Goal: Information Seeking & Learning: Learn about a topic

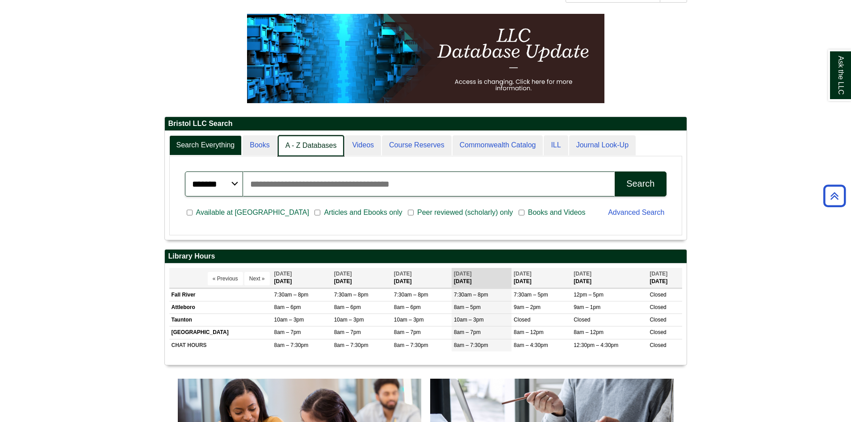
scroll to position [108, 522]
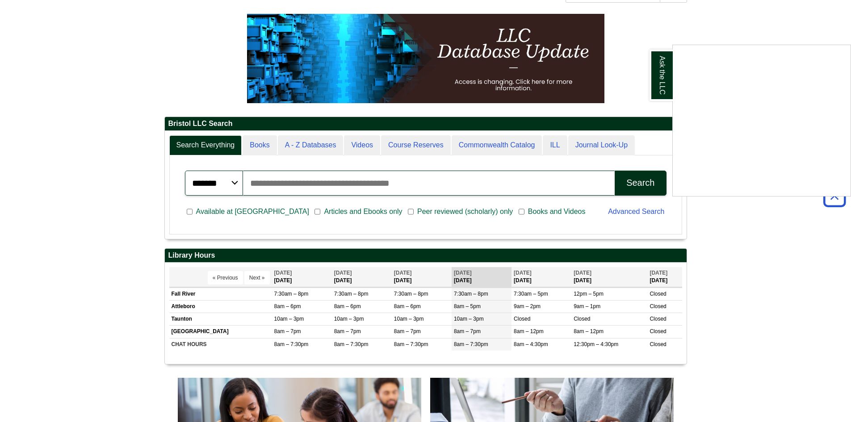
click at [290, 142] on div "Ask the LLC" at bounding box center [425, 211] width 851 height 422
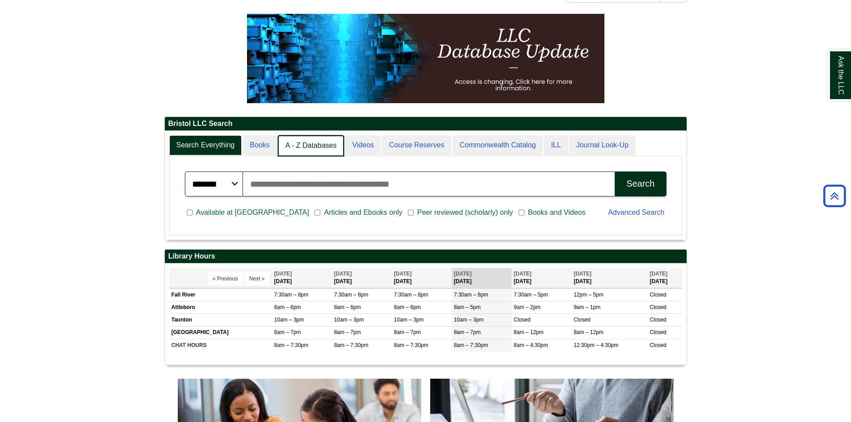
click at [303, 148] on link "A - Z Databases" at bounding box center [311, 145] width 67 height 21
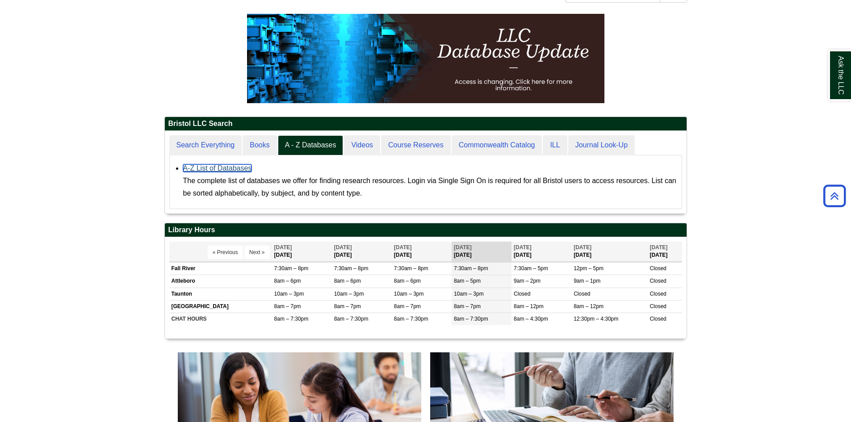
click at [243, 170] on link "A-Z List of Databases" at bounding box center [217, 168] width 69 height 8
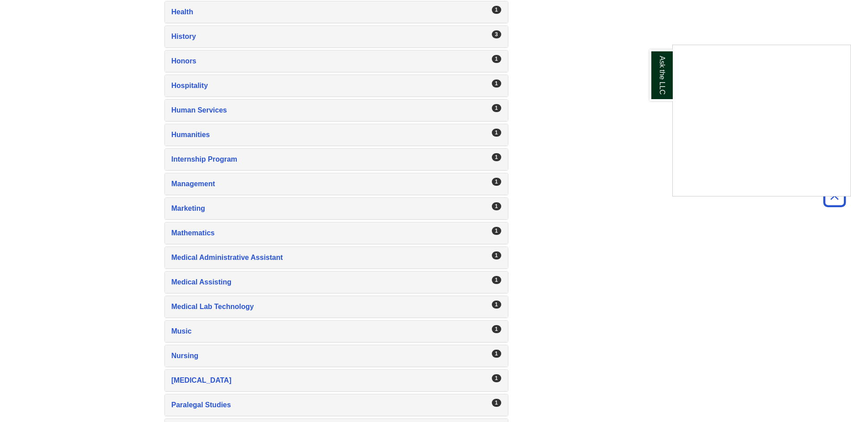
scroll to position [1028, 0]
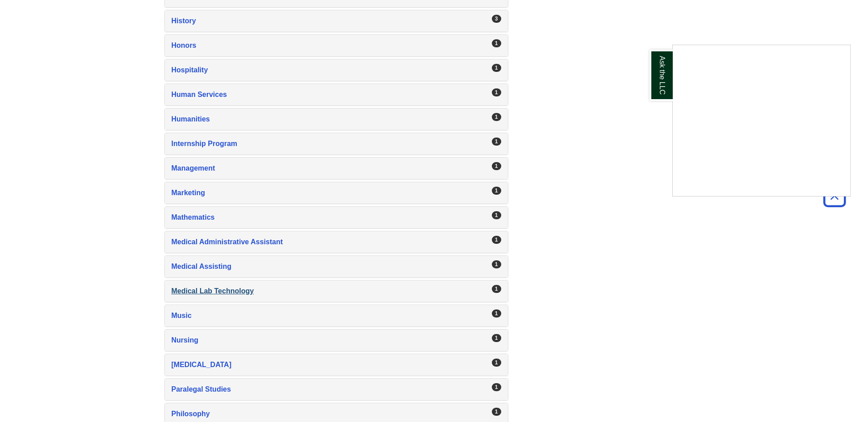
click at [179, 287] on div "Ask the LLC" at bounding box center [425, 211] width 851 height 422
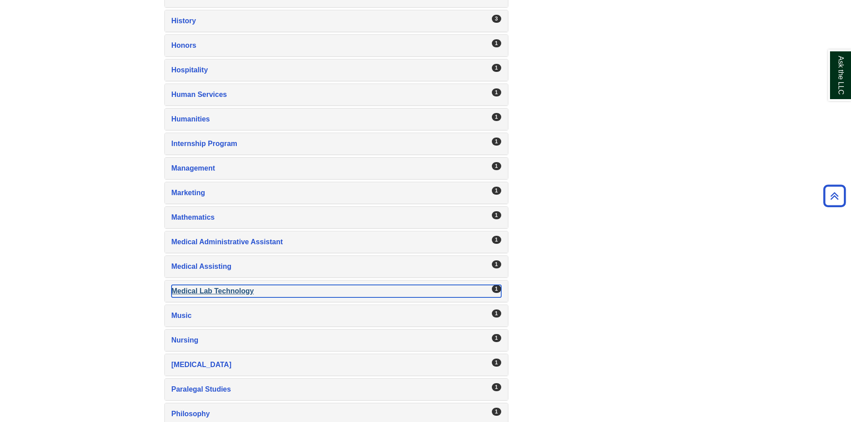
click at [187, 291] on div "Medical Lab Technology , 1 guides" at bounding box center [337, 291] width 330 height 13
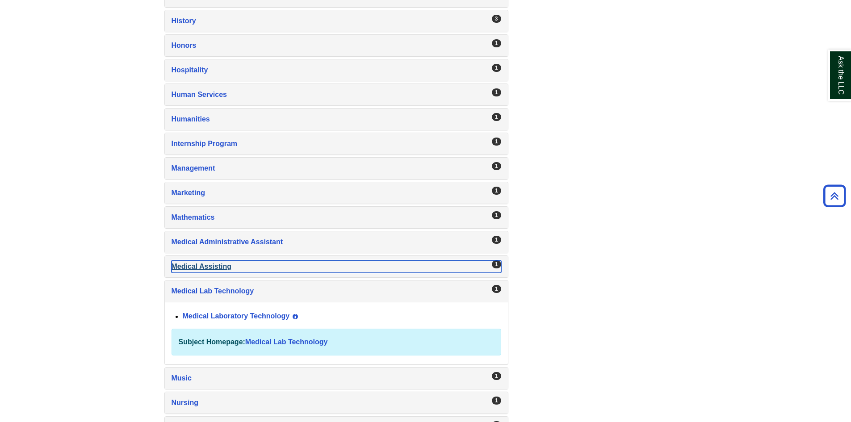
click at [216, 270] on div "Medical Assisting , 1 guides" at bounding box center [337, 266] width 330 height 13
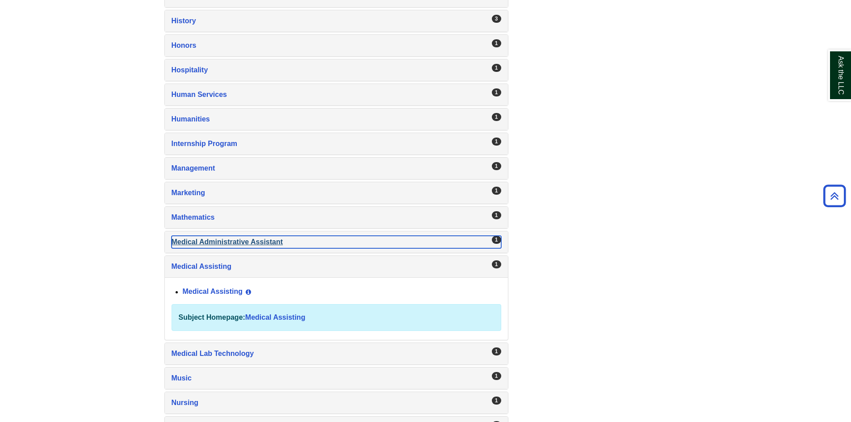
click at [221, 246] on div "Medical Administrative Assistant , 1 guides" at bounding box center [337, 242] width 330 height 13
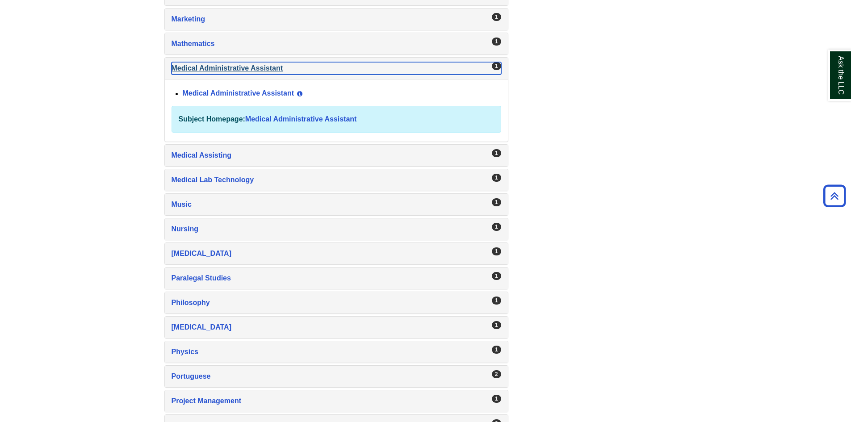
scroll to position [1199, 0]
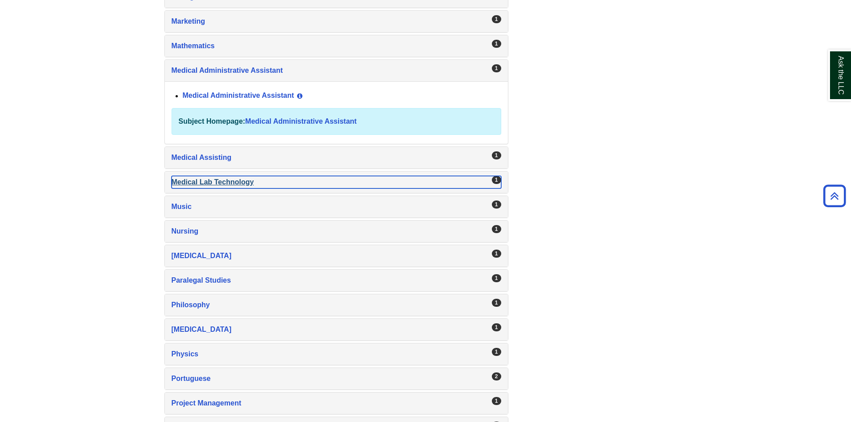
click at [211, 178] on div "Medical Lab Technology , 1 guides" at bounding box center [337, 182] width 330 height 13
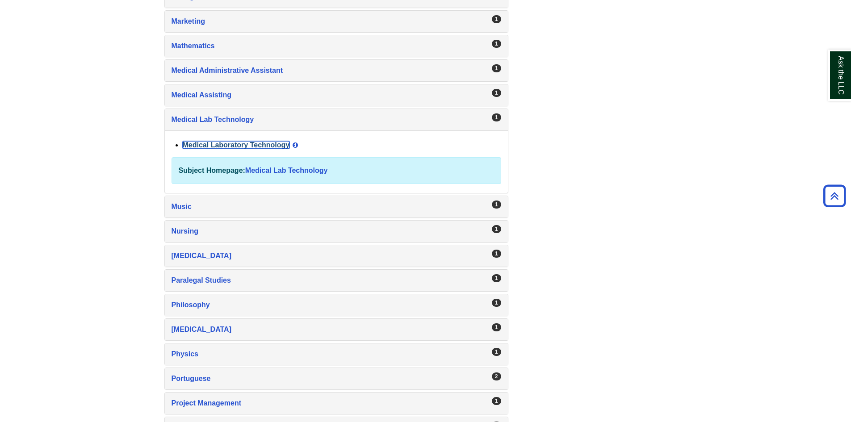
click at [264, 143] on link "Medical Laboratory Technology" at bounding box center [236, 145] width 107 height 8
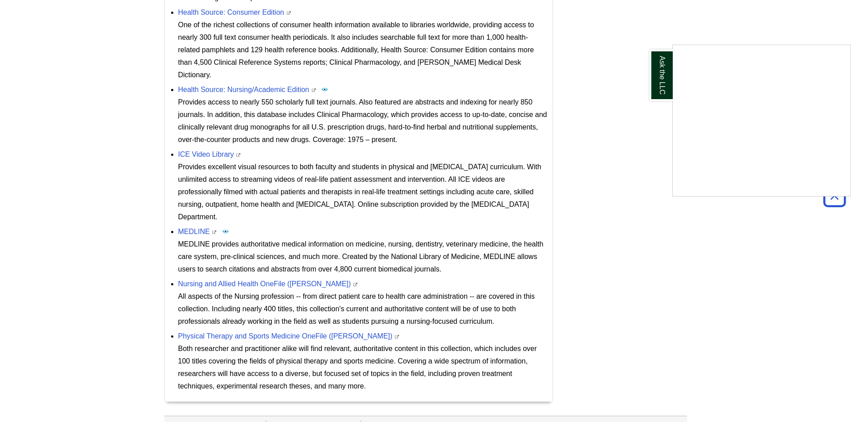
scroll to position [763, 0]
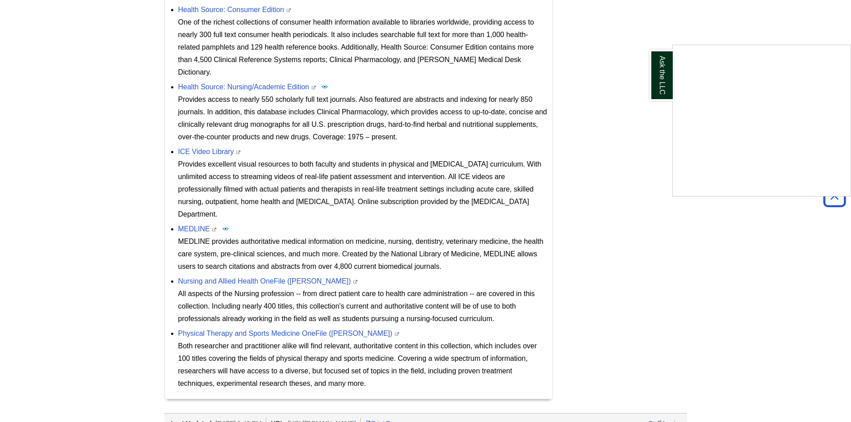
click at [195, 202] on div "Ask the LLC" at bounding box center [425, 211] width 851 height 422
click at [195, 225] on link "MEDLINE" at bounding box center [194, 229] width 32 height 8
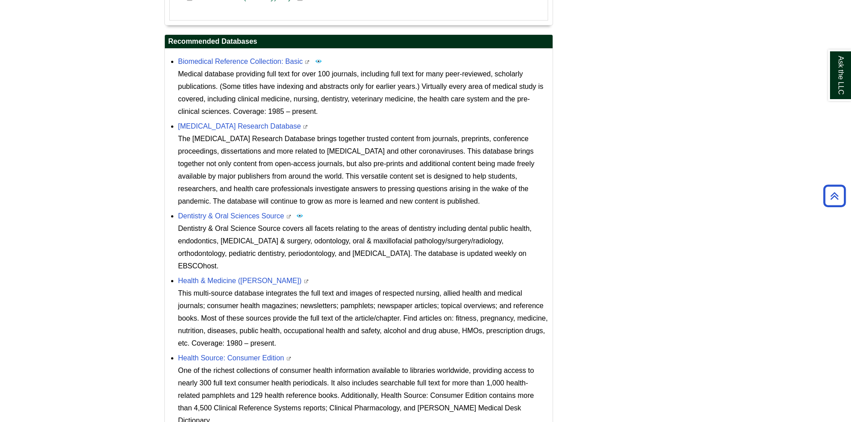
scroll to position [182, 0]
